Goal: Task Accomplishment & Management: Complete application form

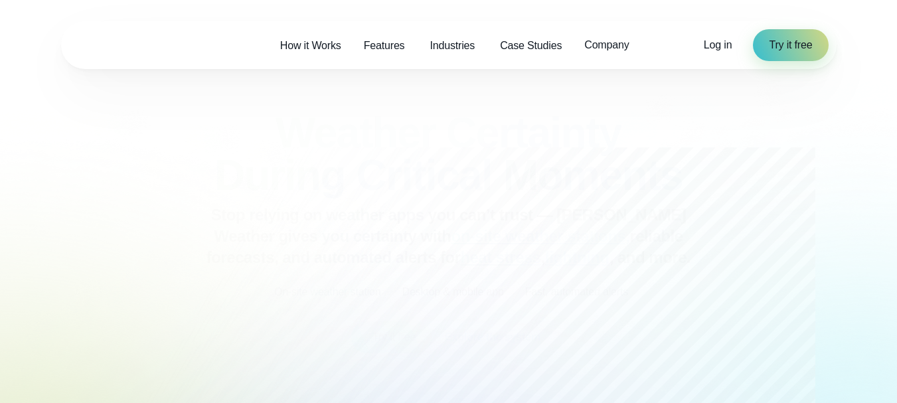
click at [380, 217] on div "Weather Certainty During Critical Moments Stop relying on weather apps you can’…" at bounding box center [449, 233] width 643 height 242
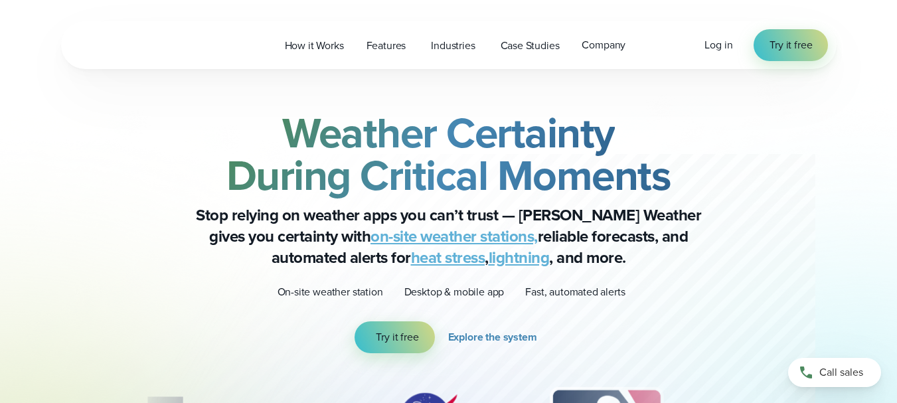
click at [598, 64] on div "Open Menu Log in Try it free How it Works Features" at bounding box center [449, 45] width 776 height 48
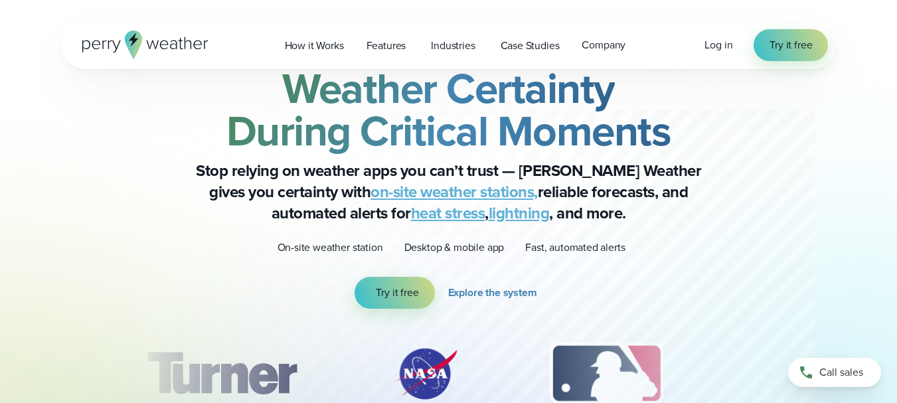
scroll to position [75, 0]
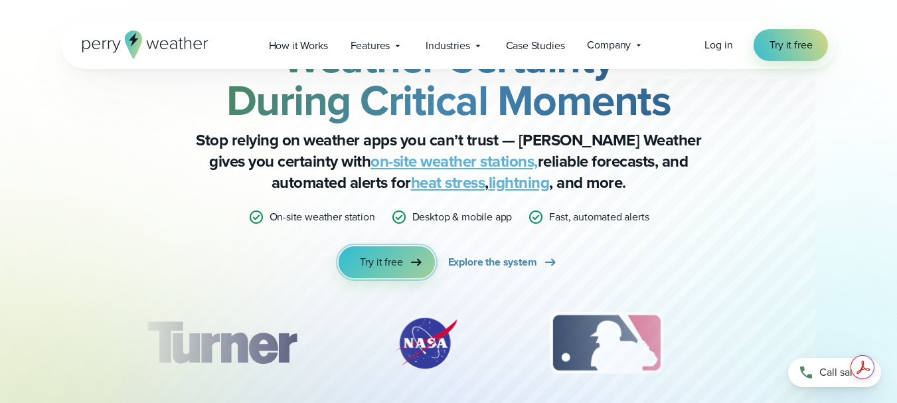
click at [397, 267] on span "Try it free" at bounding box center [381, 262] width 43 height 16
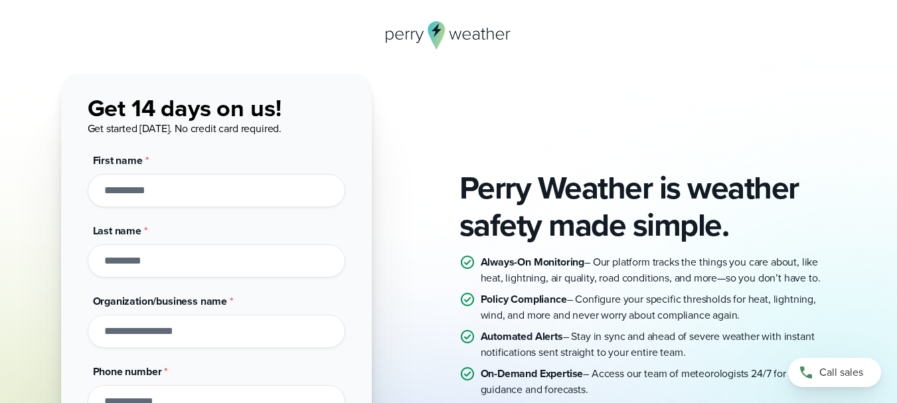
scroll to position [27, 0]
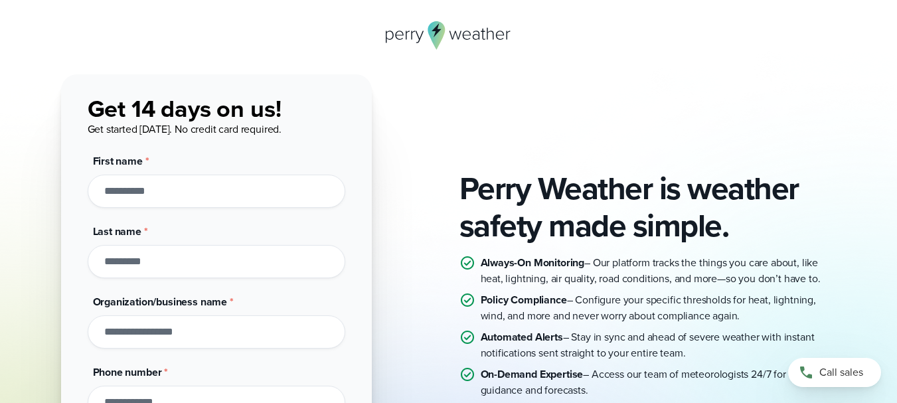
click at [223, 187] on input "First name *" at bounding box center [217, 191] width 258 height 33
type input "*"
type input "*******"
click at [160, 272] on input "Last name *" at bounding box center [217, 261] width 258 height 33
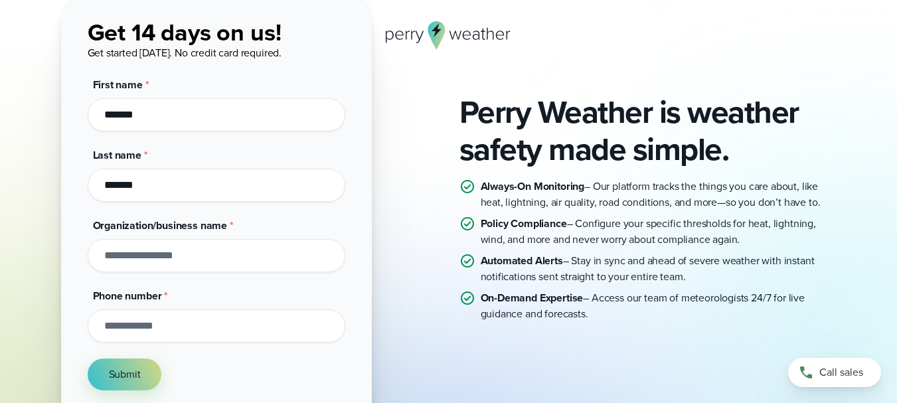
type input "*******"
click at [160, 272] on input "Organization/business name *" at bounding box center [217, 255] width 258 height 33
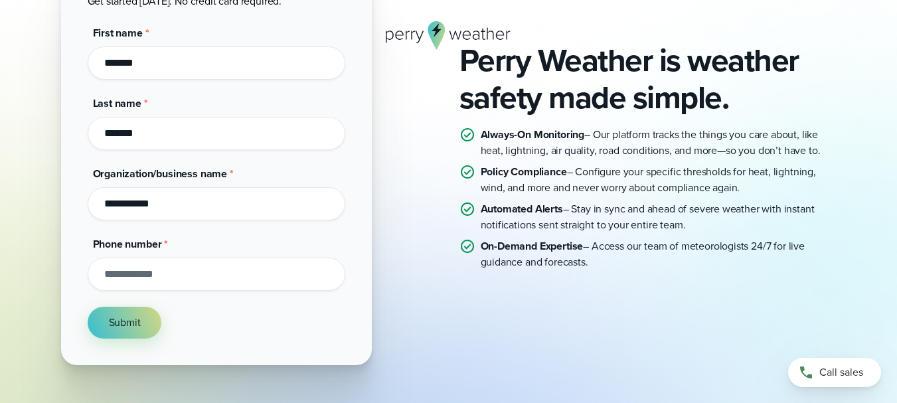
scroll to position [155, 0]
type input "**********"
click at [161, 268] on input "Phone number *" at bounding box center [217, 273] width 258 height 33
type input "**********"
click at [118, 324] on span "Submit" at bounding box center [125, 322] width 32 height 16
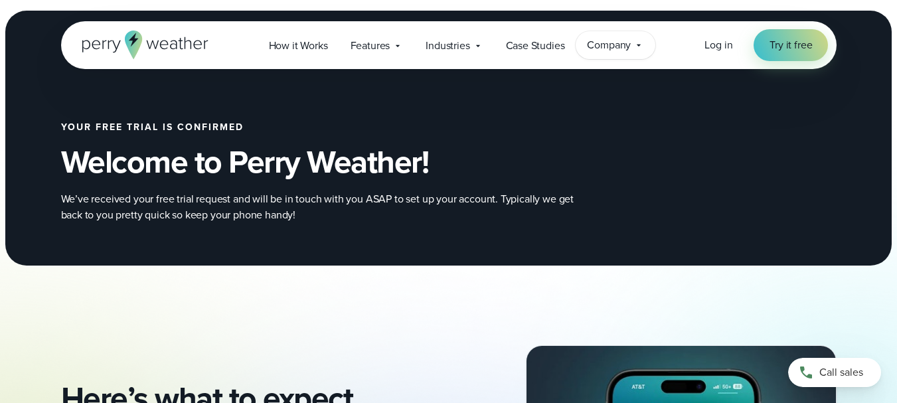
click at [641, 37] on div "Company Contact Us Reach out to us for sales or support questions" at bounding box center [616, 45] width 80 height 28
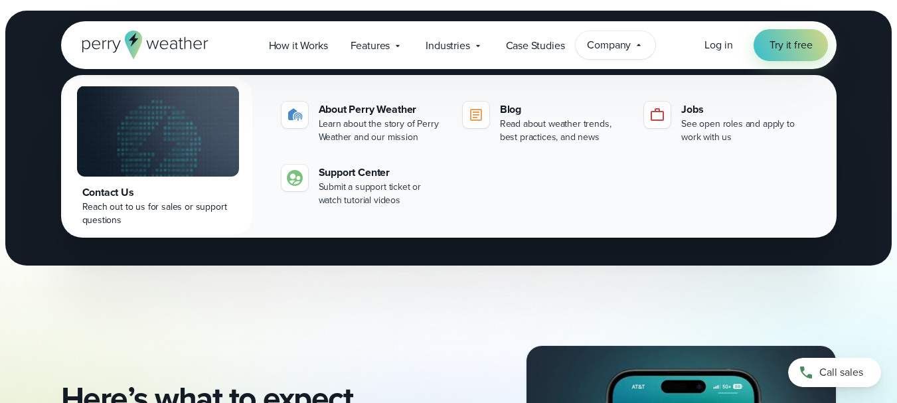
click at [641, 37] on div "Company Contact Us Reach out to us for sales or support questions" at bounding box center [616, 45] width 80 height 28
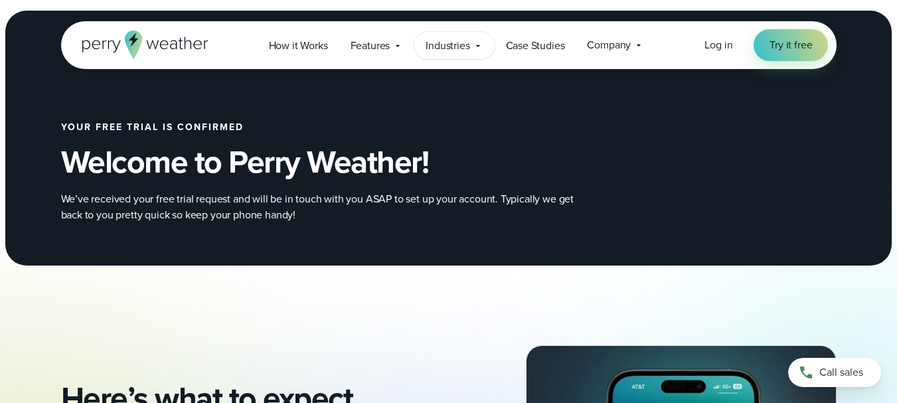
click at [460, 48] on span "Industries" at bounding box center [448, 46] width 44 height 16
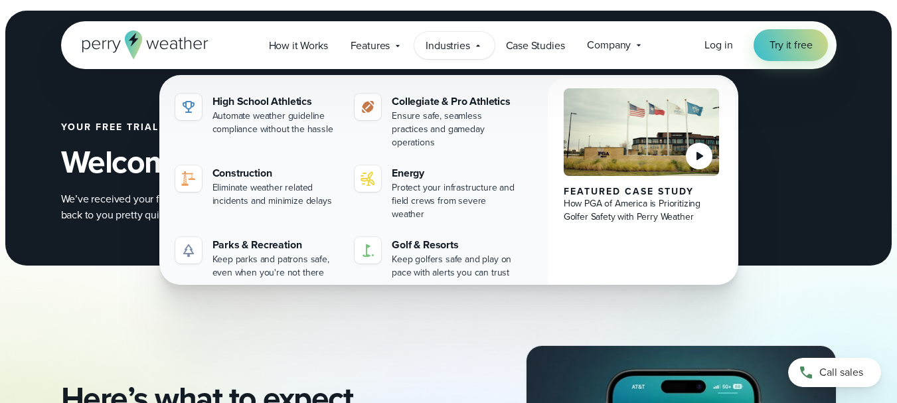
click at [460, 48] on span "Industries" at bounding box center [448, 46] width 44 height 16
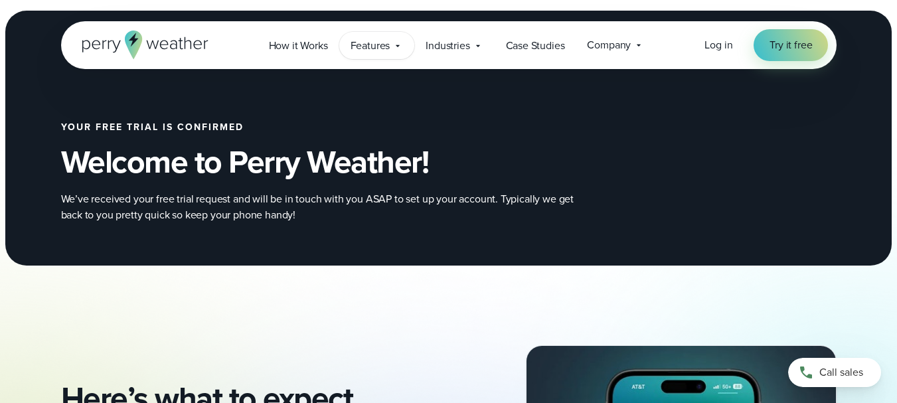
click at [374, 48] on span "Features" at bounding box center [371, 46] width 40 height 16
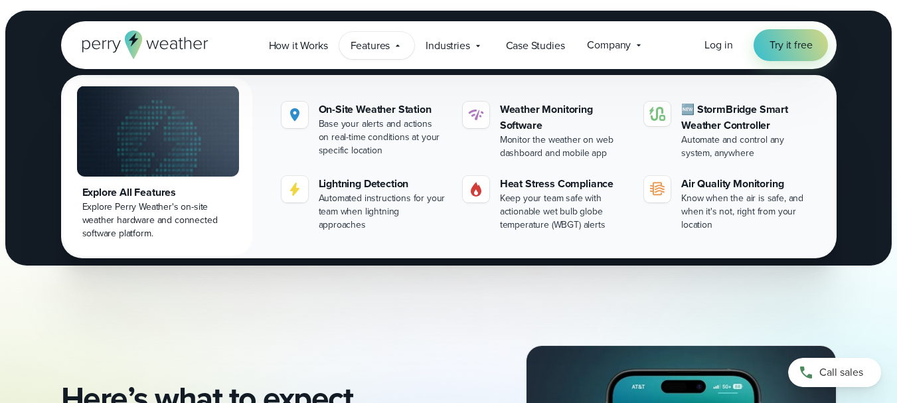
click at [374, 48] on span "Features" at bounding box center [371, 46] width 40 height 16
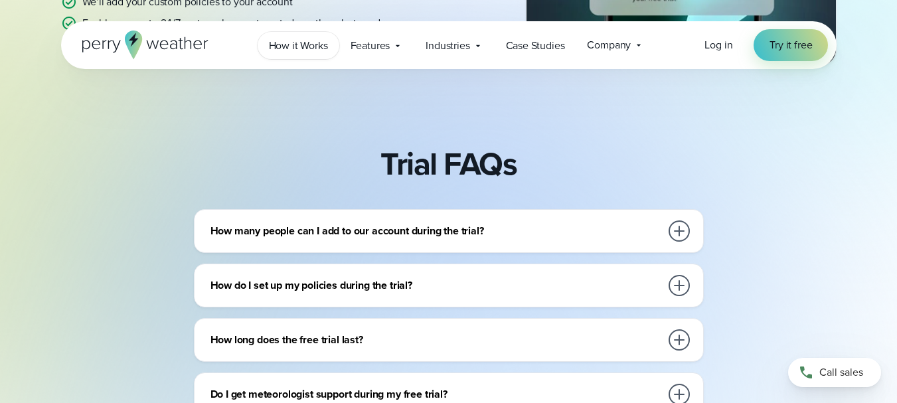
scroll to position [456, 0]
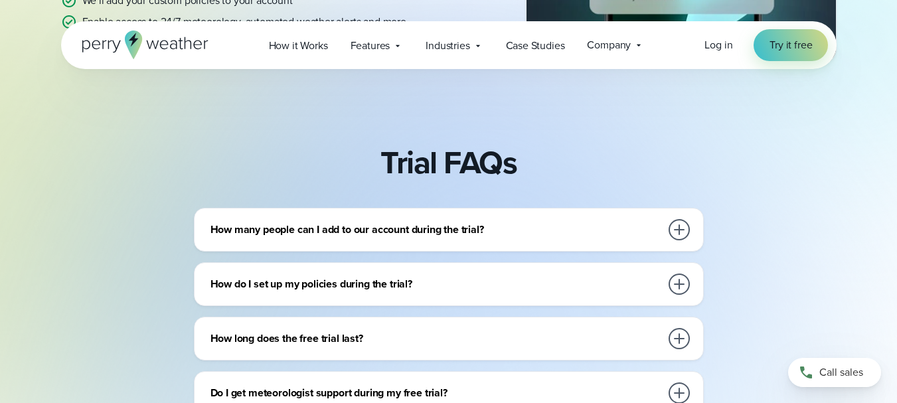
click at [649, 217] on div "How many people can I add to our account during the trial?" at bounding box center [452, 230] width 482 height 27
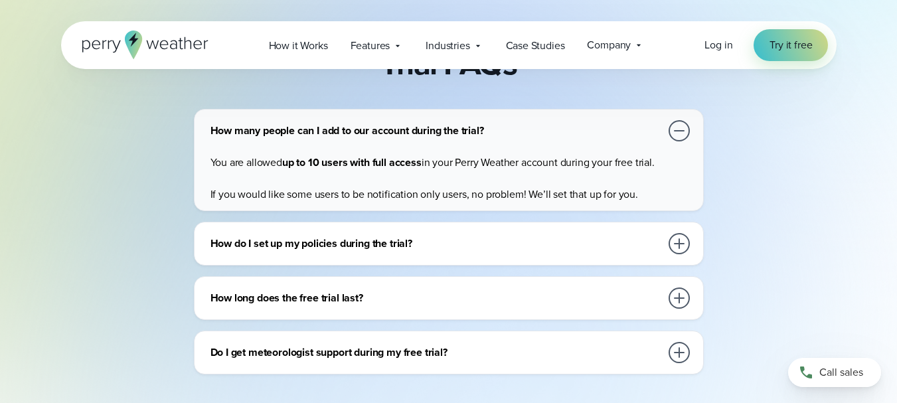
scroll to position [563, 0]
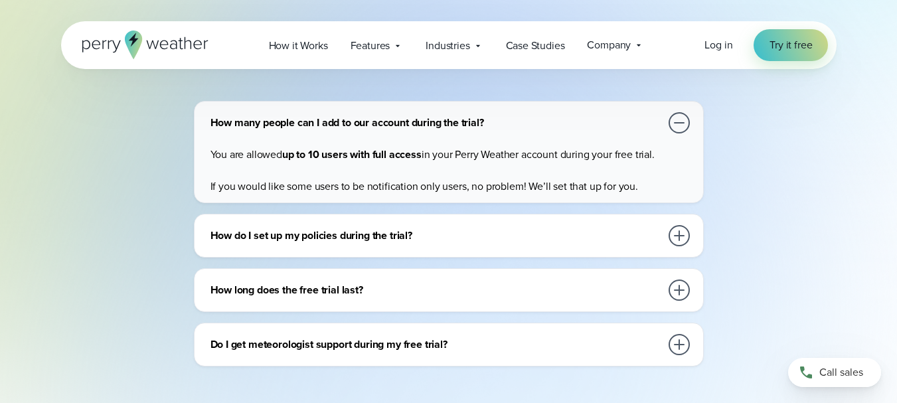
click at [636, 237] on h3 "How do I set up my policies during the trial?" at bounding box center [436, 236] width 450 height 16
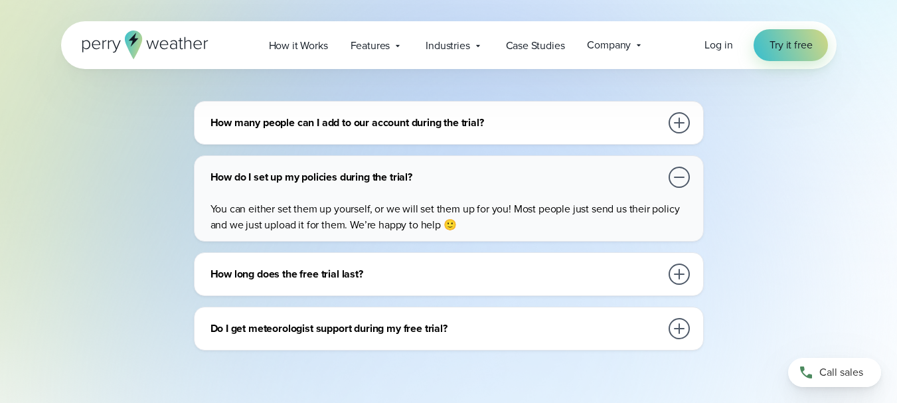
click at [612, 289] on div "How long does the free trial last? Typically the trial lasts for two weeks. How…" at bounding box center [449, 274] width 510 height 44
click at [612, 281] on h3 "How long does the free trial last?" at bounding box center [436, 274] width 450 height 16
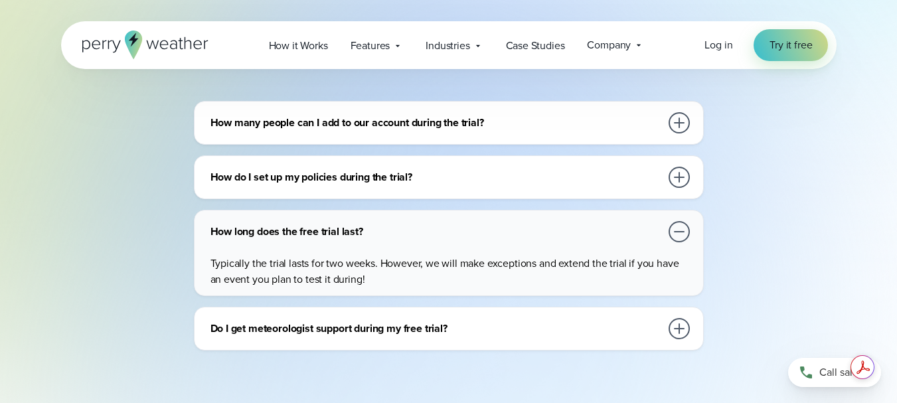
click at [581, 325] on h3 "Do I get meteorologist support during my free trial?" at bounding box center [436, 329] width 450 height 16
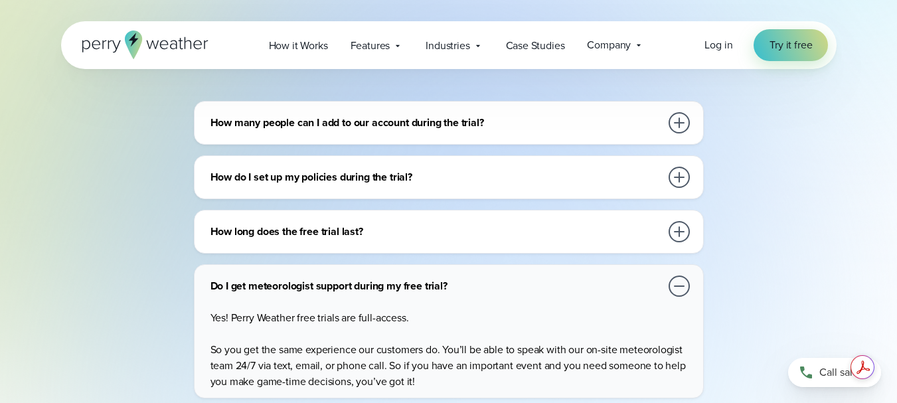
click at [580, 325] on p "Yes! Perry Weather free trials are full-access." at bounding box center [452, 318] width 482 height 16
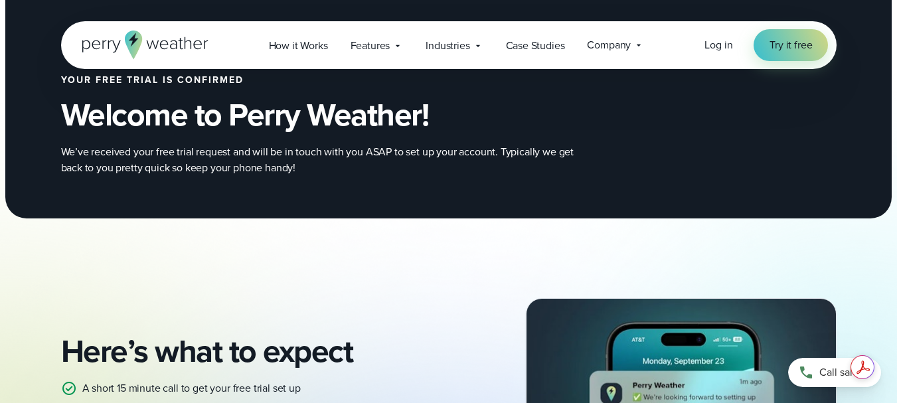
scroll to position [0, 0]
